Goal: Check status

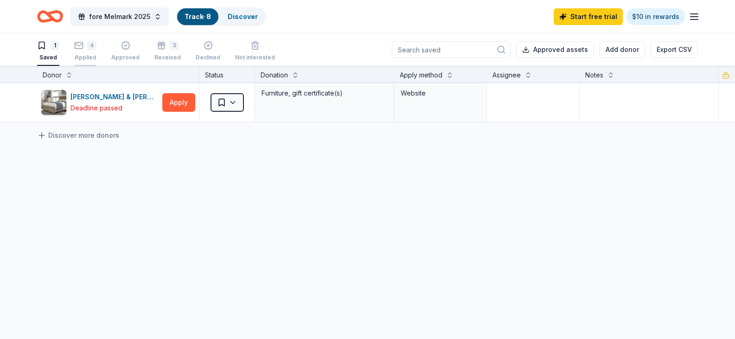
click at [87, 53] on div "4 Applied" at bounding box center [85, 51] width 22 height 20
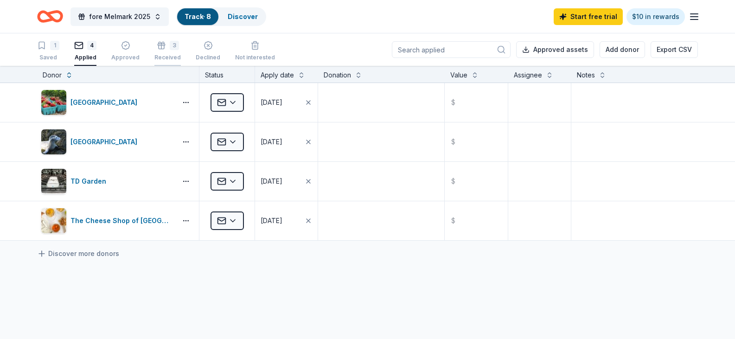
click at [165, 49] on div "3" at bounding box center [167, 45] width 26 height 9
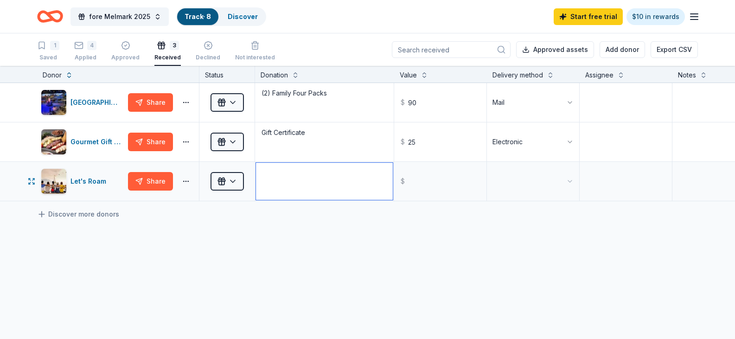
click at [337, 187] on textarea at bounding box center [324, 181] width 137 height 37
type textarea "Online Certificates (3)"
click at [542, 176] on html "fore Melmark 2025 Track · 8 Discover Start free trial $10 in rewards 1 Saved 4 …" at bounding box center [367, 169] width 735 height 339
click at [91, 50] on div "4" at bounding box center [91, 45] width 9 height 9
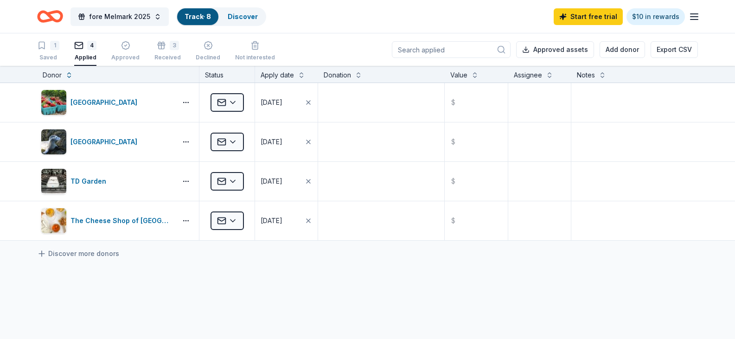
click at [49, 19] on icon "Home" at bounding box center [50, 17] width 26 height 22
